Goal: Task Accomplishment & Management: Complete application form

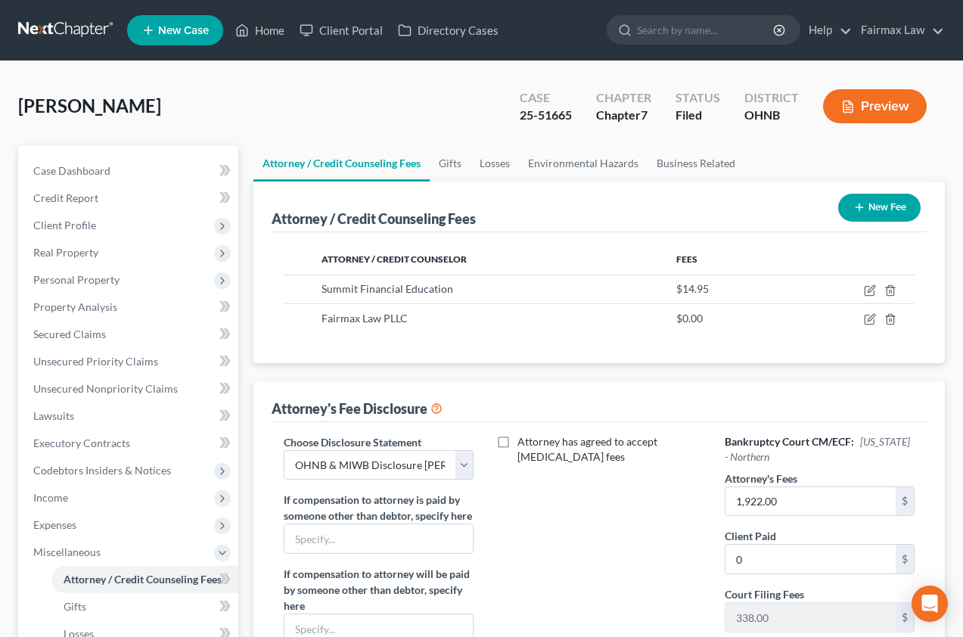
select select "1"
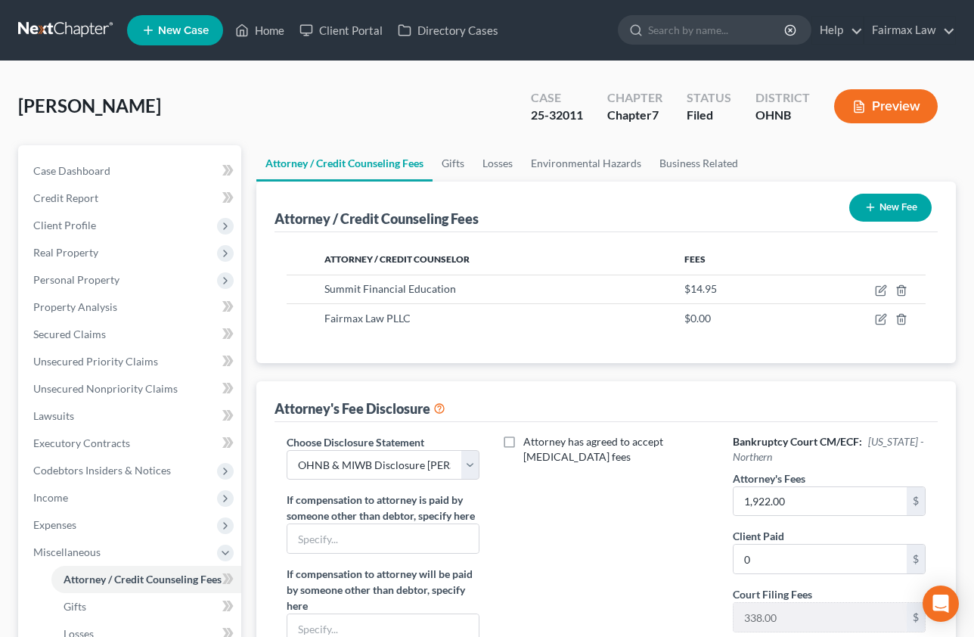
select select "1"
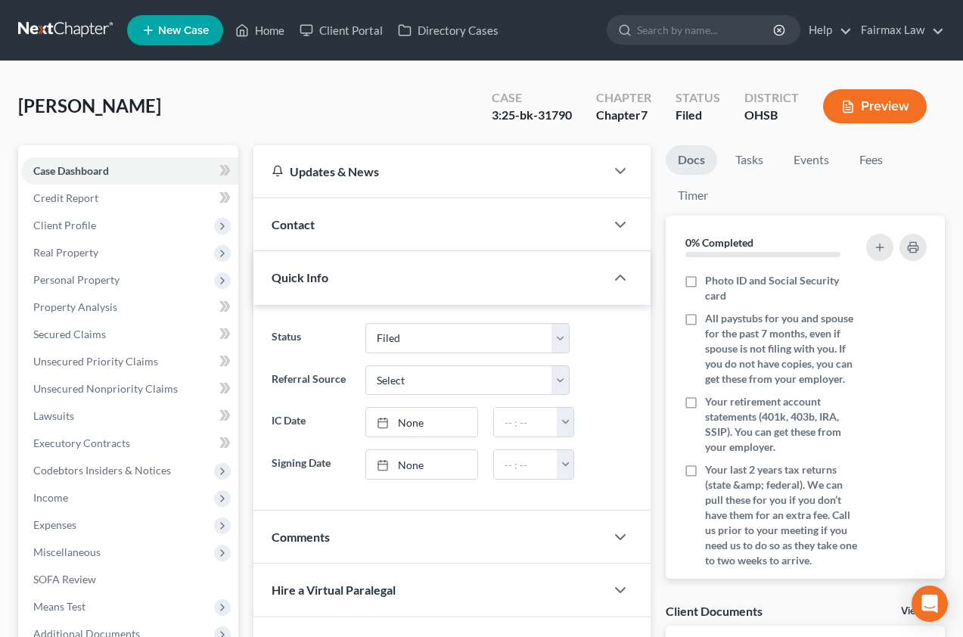
select select "2"
